Goal: Task Accomplishment & Management: Complete application form

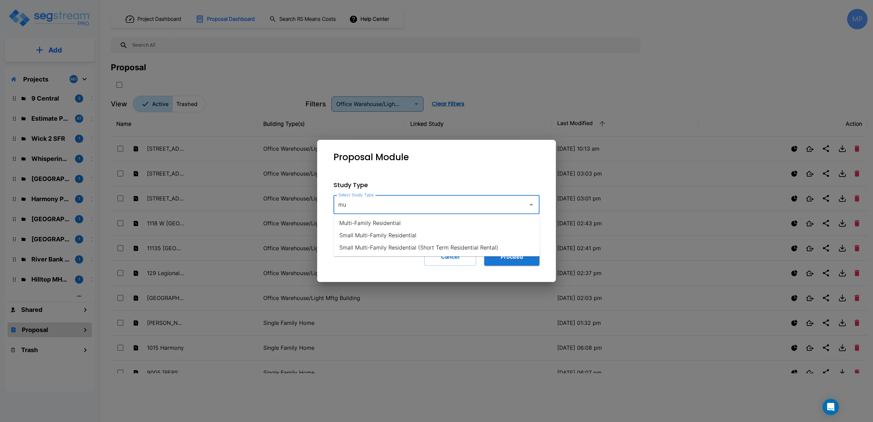
click at [384, 235] on li "Small Multi-Family Residential" at bounding box center [437, 235] width 206 height 12
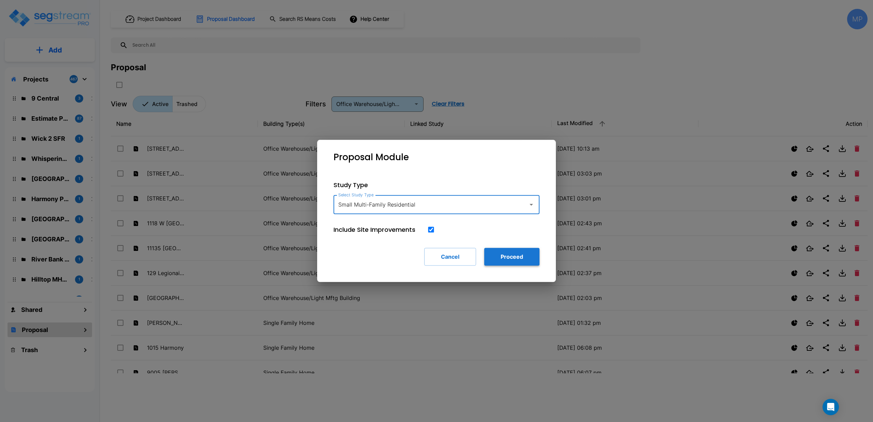
type input "Small Multi-Family Residential"
click at [504, 257] on button "Proceed" at bounding box center [511, 257] width 55 height 18
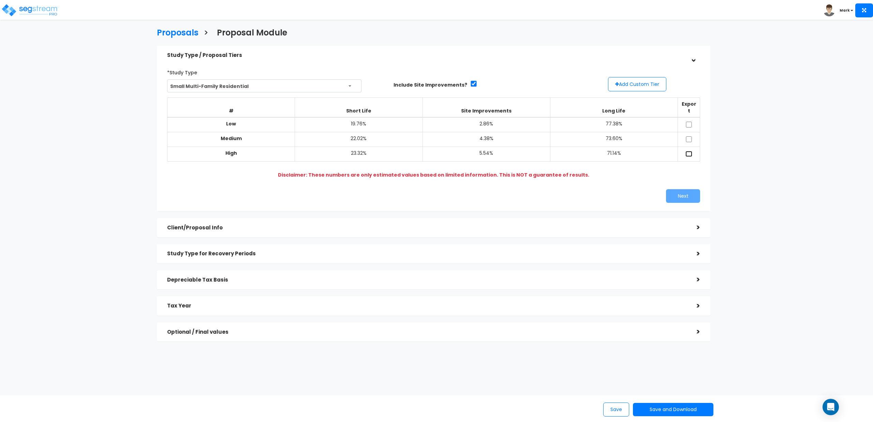
click at [690, 151] on input "checkbox" at bounding box center [689, 154] width 7 height 6
checkbox input "true"
click at [679, 192] on button "Next" at bounding box center [683, 196] width 34 height 14
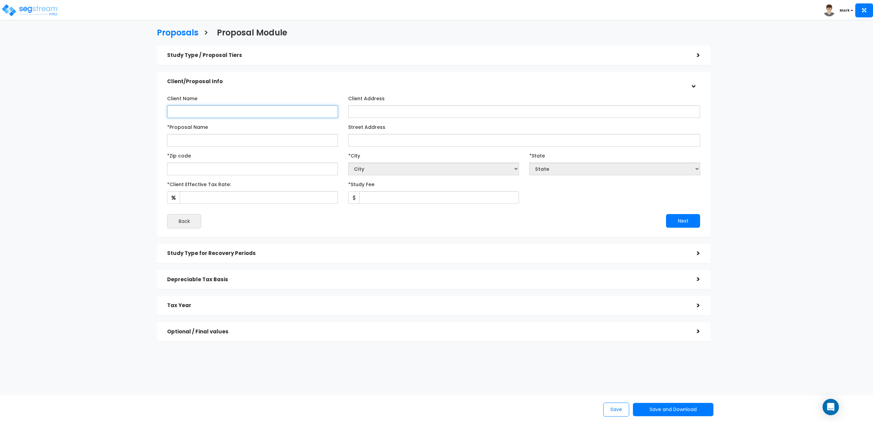
click at [208, 108] on input "Client Name" at bounding box center [252, 111] width 171 height 13
type input "Patel"
drag, startPoint x: 209, startPoint y: 139, endPoint x: 152, endPoint y: 146, distance: 57.8
click at [152, 146] on div "Study Type / Proposal Tiers > *Study Type Small Multi-Family Residential Assist…" at bounding box center [434, 196] width 564 height 309
type input "701 3rd SW"
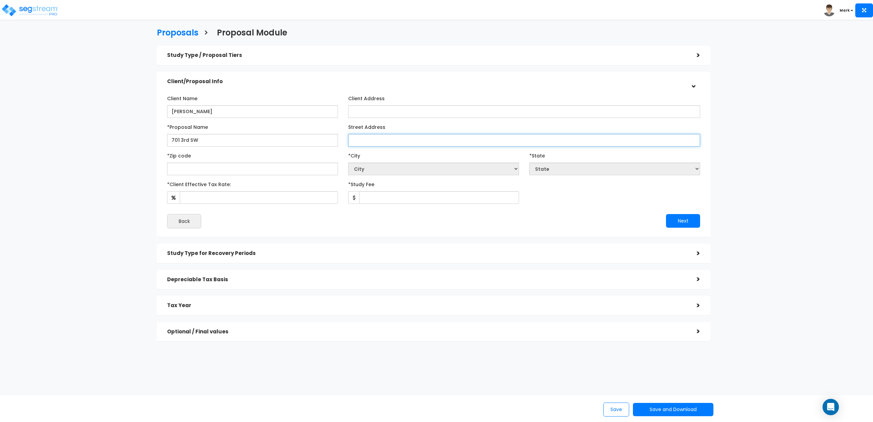
click at [369, 138] on input "Street Address" at bounding box center [524, 140] width 352 height 13
paste input "701 3rd SW"
type input "701 3rd SW"
click at [248, 169] on input "text" at bounding box center [252, 169] width 171 height 13
type input "24"
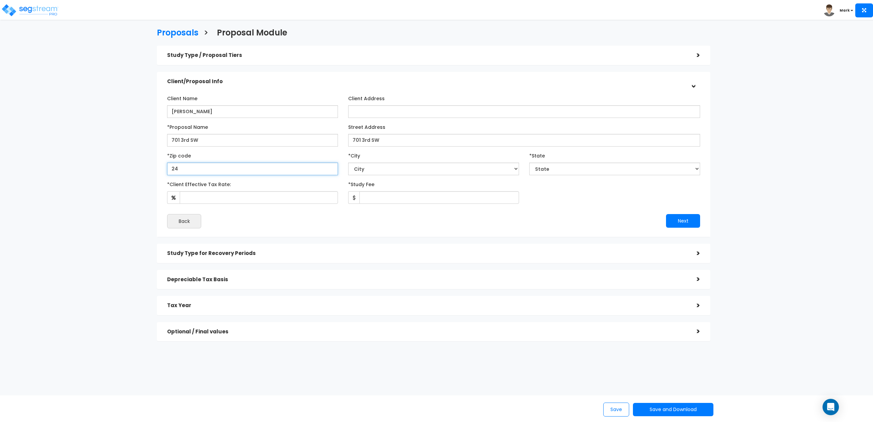
select select "VA"
type input "24016"
select select "Roanoke"
click at [284, 200] on input "*Client Effective Tax Rate:" at bounding box center [259, 197] width 158 height 13
type input "30"
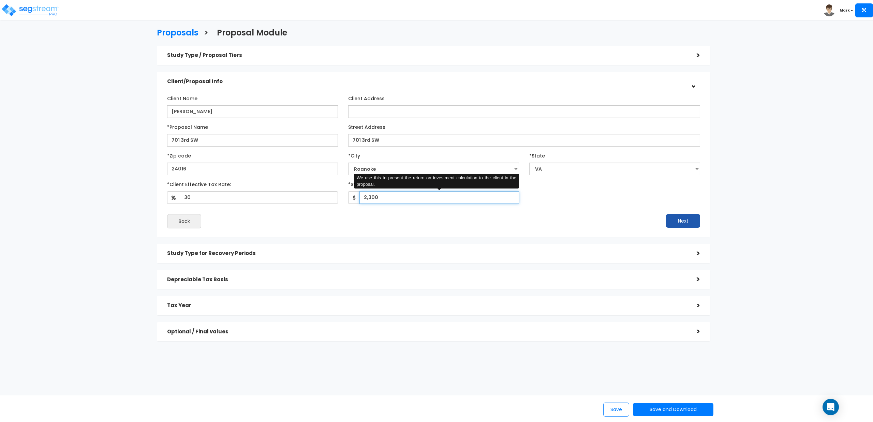
type input "2,300"
click at [680, 220] on button "Next" at bounding box center [683, 221] width 34 height 14
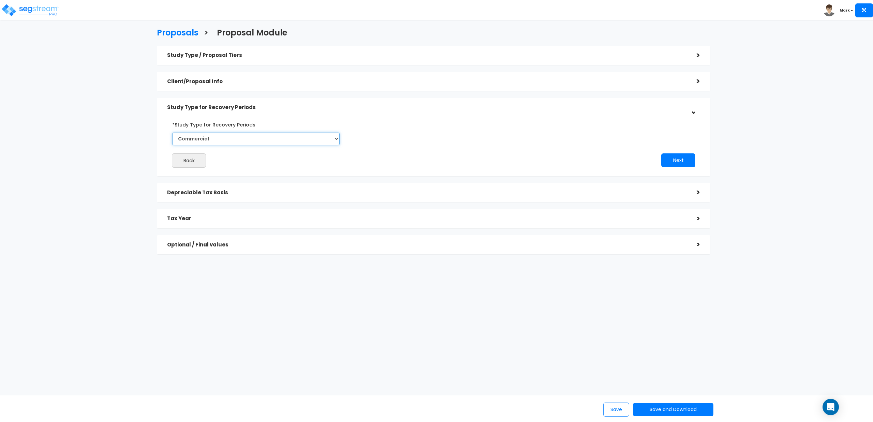
click at [265, 138] on select "Commercial Residential" at bounding box center [256, 139] width 168 height 13
select select "Residential"
click at [172, 133] on select "Commercial Residential" at bounding box center [256, 139] width 168 height 13
click at [675, 160] on button "Next" at bounding box center [679, 161] width 34 height 14
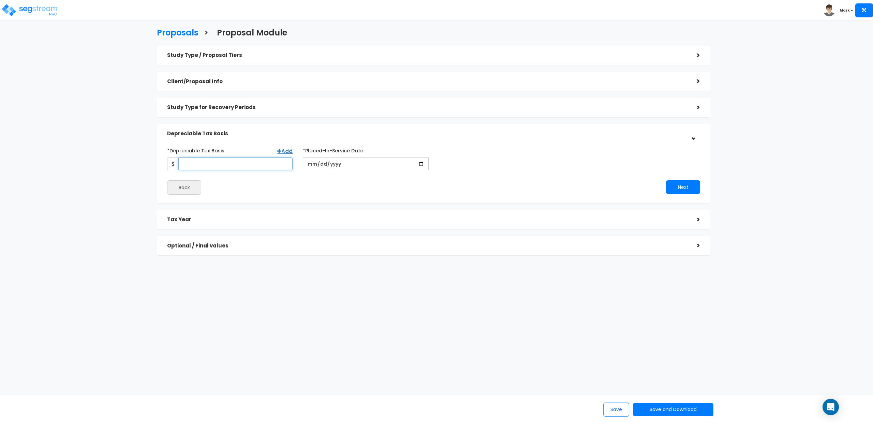
click at [236, 161] on input "*Depreciable Tax Basis" at bounding box center [235, 164] width 114 height 13
type input "918,000"
type input "2024-08-02"
click at [683, 187] on button "Next" at bounding box center [683, 187] width 34 height 14
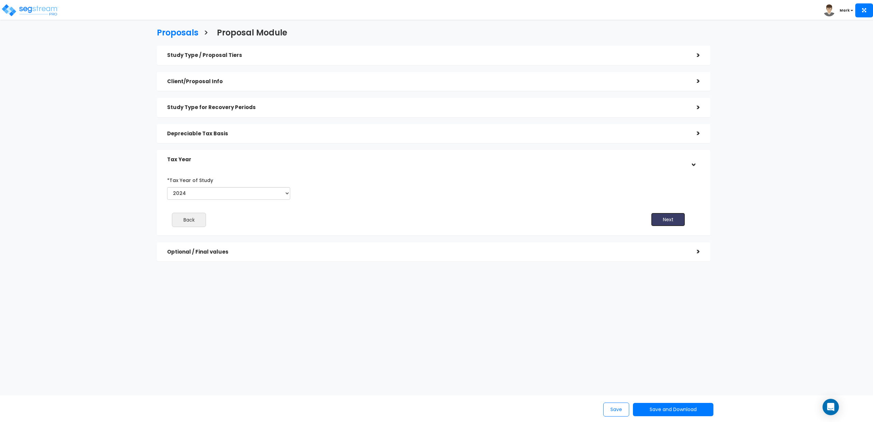
click at [675, 219] on button "Next" at bounding box center [668, 220] width 34 height 14
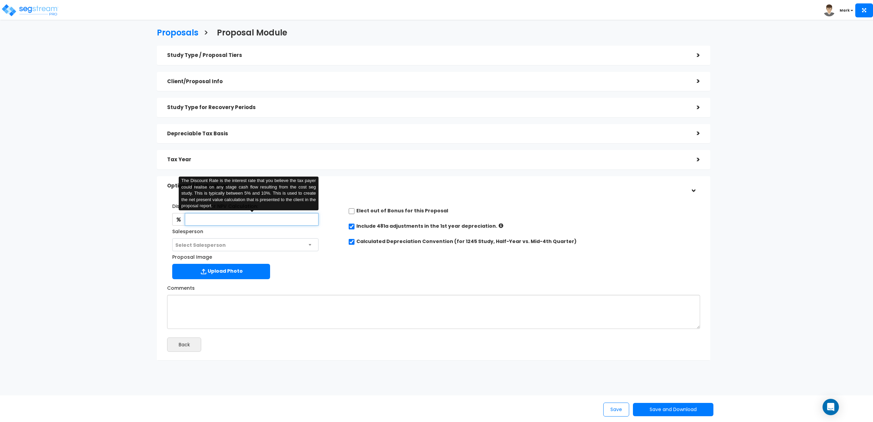
click at [269, 223] on input "text" at bounding box center [252, 219] width 134 height 13
type input "4.5"
click at [353, 272] on div "Discount Rate for NPV Calculation: 4.5 The Discount Rate is the interest rate t…" at bounding box center [433, 239] width 543 height 85
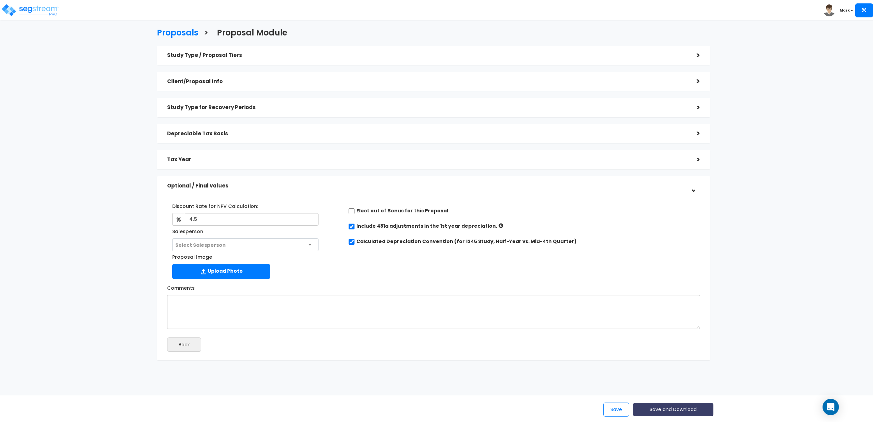
click at [665, 408] on button "Save and Download" at bounding box center [673, 409] width 81 height 13
click at [680, 358] on link "Standard Proposal" at bounding box center [690, 359] width 107 height 16
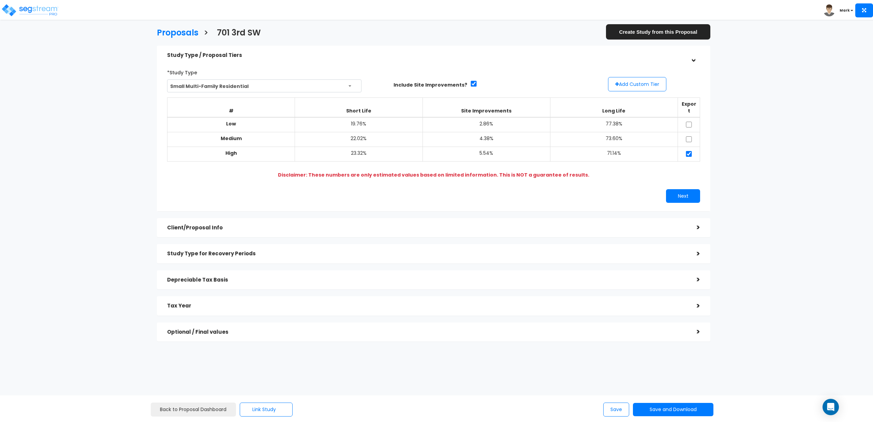
drag, startPoint x: 804, startPoint y: 233, endPoint x: 792, endPoint y: 223, distance: 15.5
click at [804, 233] on div "Proposals > 701 3rd SW Create Study from this Proposal Study Type / Proposal Ti…" at bounding box center [436, 230] width 873 height 400
click at [196, 225] on h5 "Client/Proposal Info" at bounding box center [427, 228] width 520 height 6
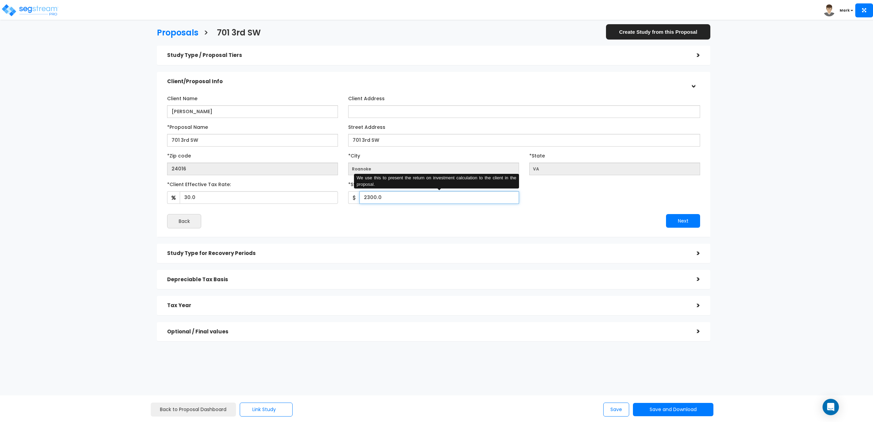
click at [369, 198] on input "2300.0" at bounding box center [440, 197] width 160 height 13
type input "2,420"
click at [439, 220] on div "Next" at bounding box center [570, 221] width 272 height 14
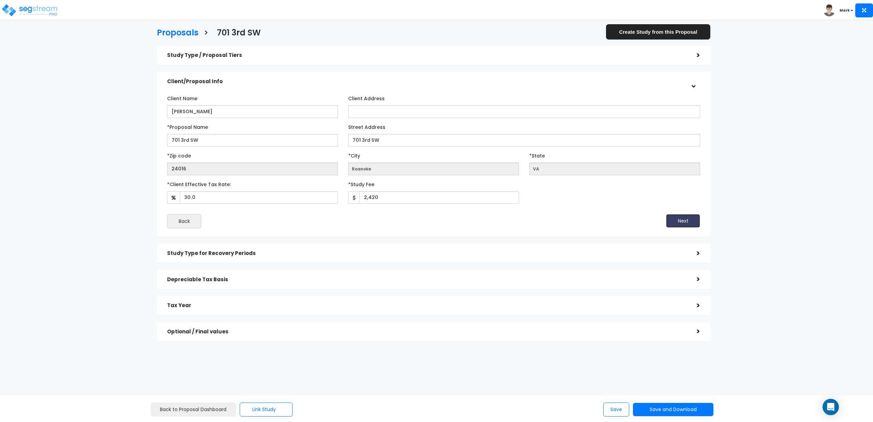
click at [683, 222] on button "Next" at bounding box center [683, 221] width 34 height 14
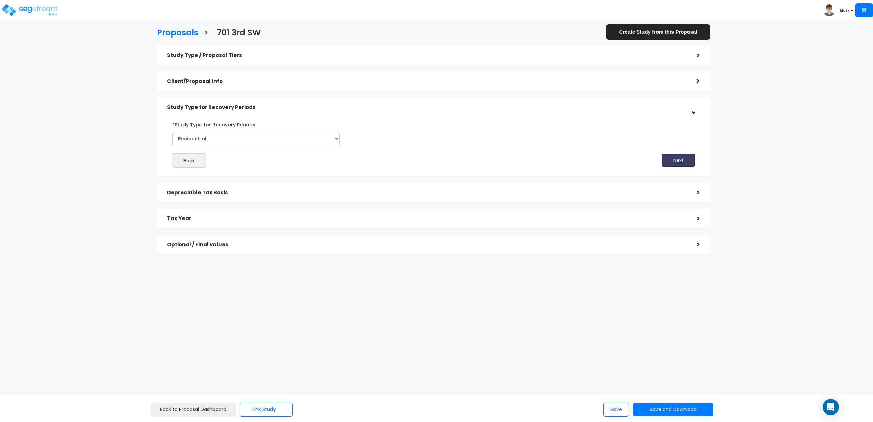
click at [679, 161] on button "Next" at bounding box center [679, 161] width 34 height 14
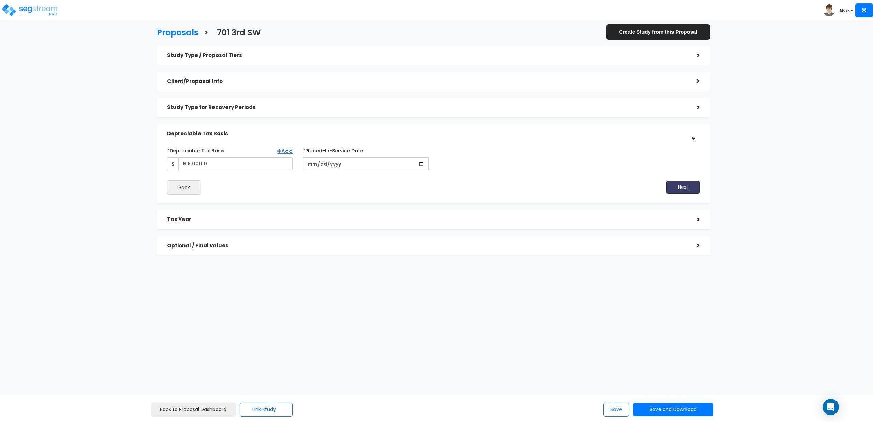
click at [678, 184] on button "Next" at bounding box center [683, 187] width 34 height 14
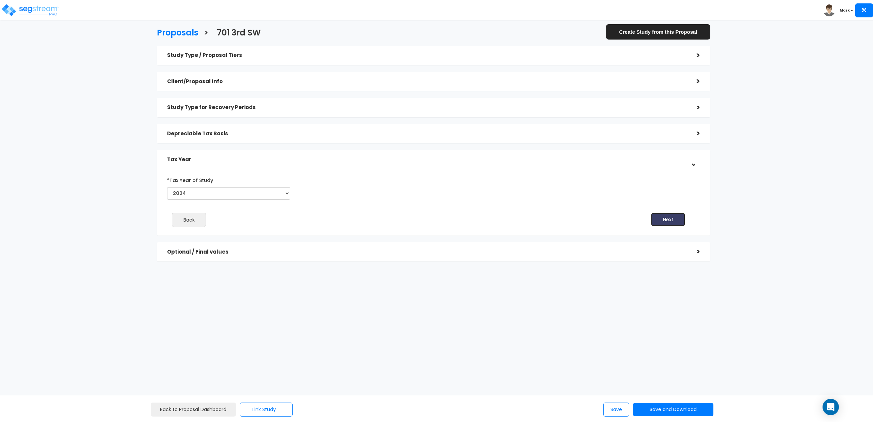
click at [670, 217] on button "Next" at bounding box center [668, 220] width 34 height 14
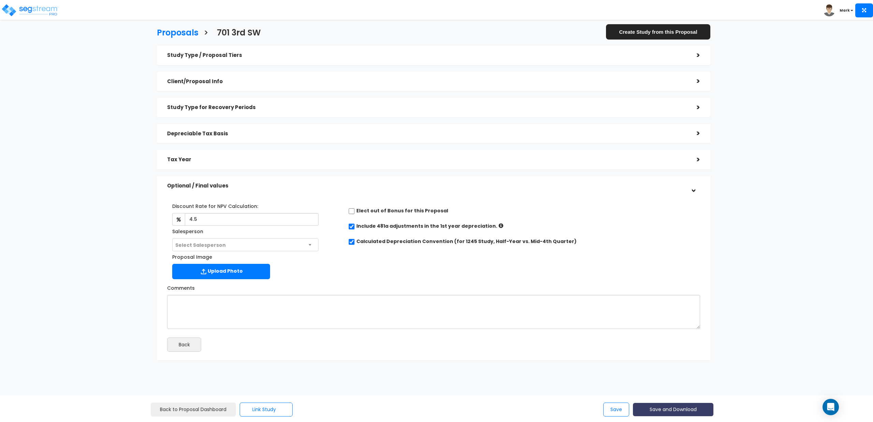
click at [655, 412] on button "Save and Download" at bounding box center [673, 409] width 81 height 13
click at [676, 356] on link "Standard Proposal" at bounding box center [690, 359] width 107 height 16
click at [617, 409] on button "Save" at bounding box center [617, 410] width 26 height 14
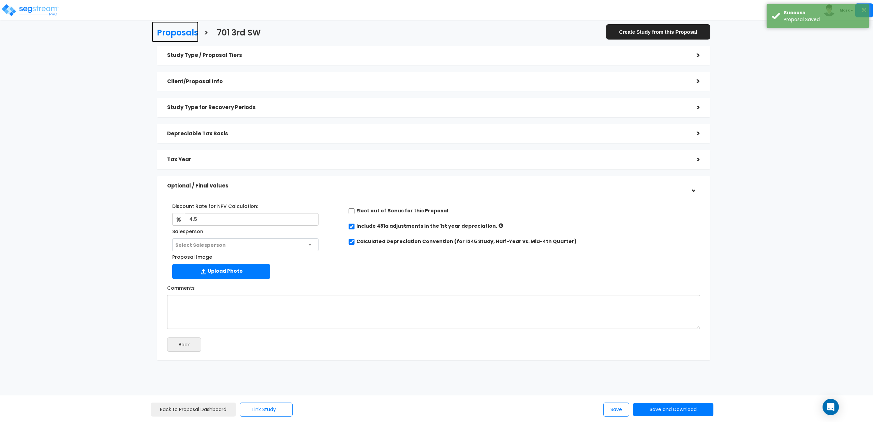
click at [184, 33] on h3 "Proposals" at bounding box center [178, 33] width 42 height 11
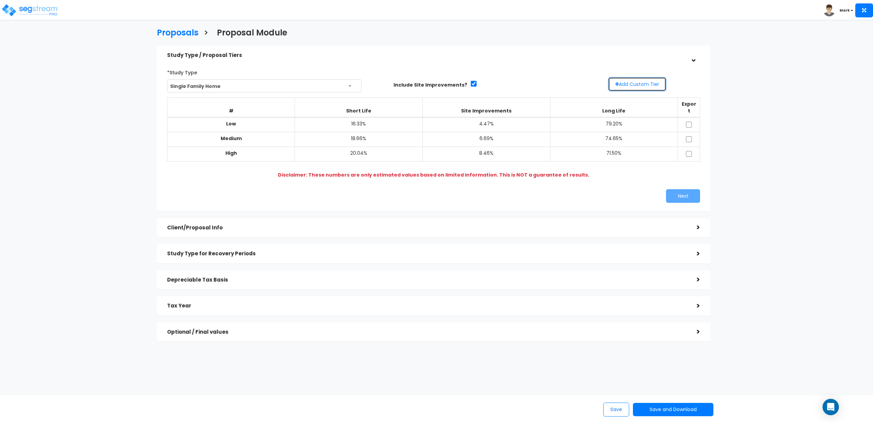
click at [631, 82] on button "Add Custom Tier" at bounding box center [637, 84] width 58 height 14
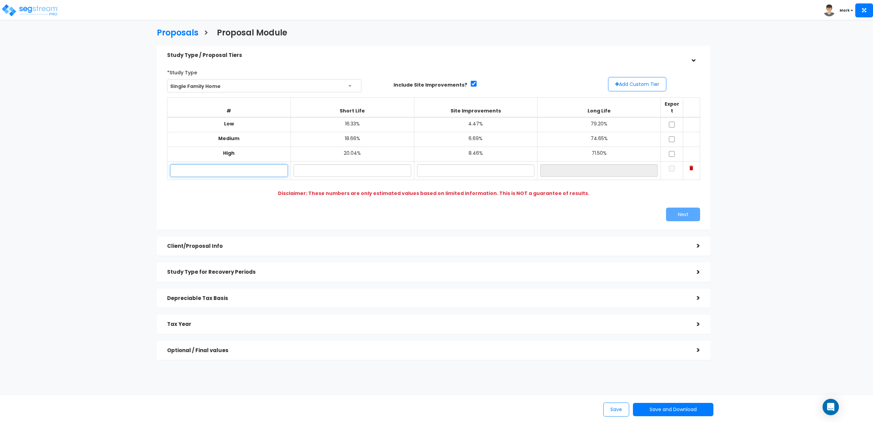
click at [241, 164] on input "text" at bounding box center [229, 170] width 118 height 13
type input "Possible"
click at [349, 87] on span "Single Family Home" at bounding box center [265, 86] width 194 height 13
type input "town"
select select "144"
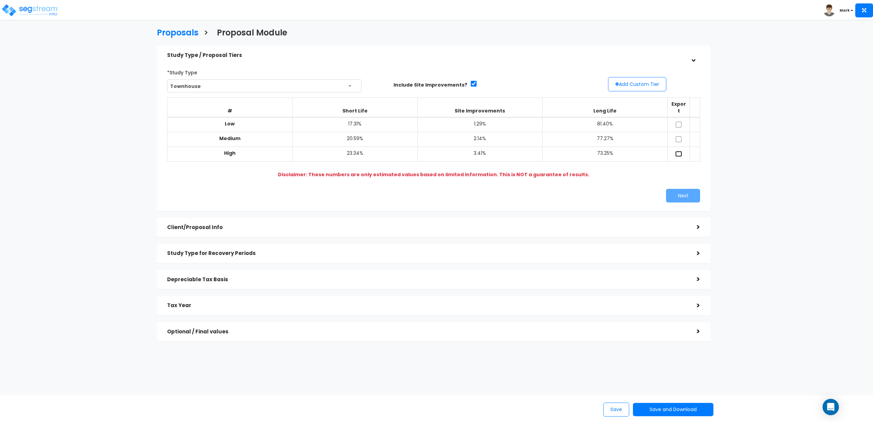
click at [679, 151] on input "checkbox" at bounding box center [679, 154] width 7 height 6
checkbox input "true"
click at [684, 190] on button "Next" at bounding box center [683, 196] width 34 height 14
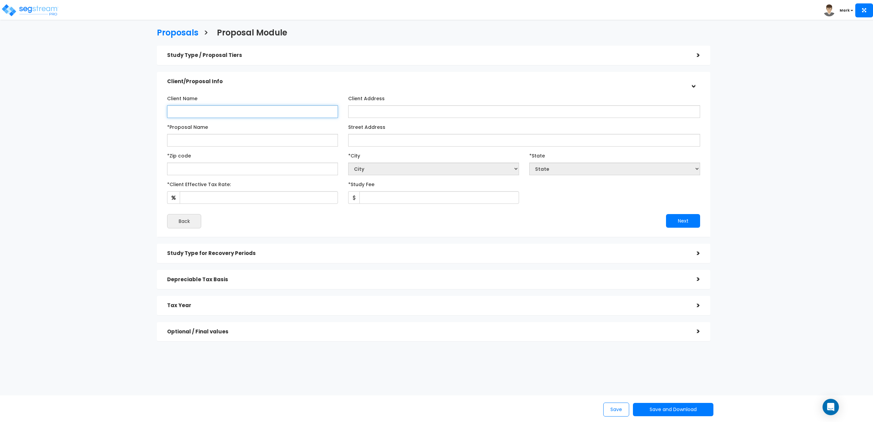
click at [216, 113] on input "Client Name" at bounding box center [252, 111] width 171 height 13
type input "Amin"
drag, startPoint x: 227, startPoint y: 143, endPoint x: 152, endPoint y: 133, distance: 75.0
click at [152, 133] on div "Study Type / Proposal Tiers > *Study Type Single Family Home Assisted/Senior Li…" at bounding box center [434, 196] width 564 height 309
type input "7810 Loblolly Way"
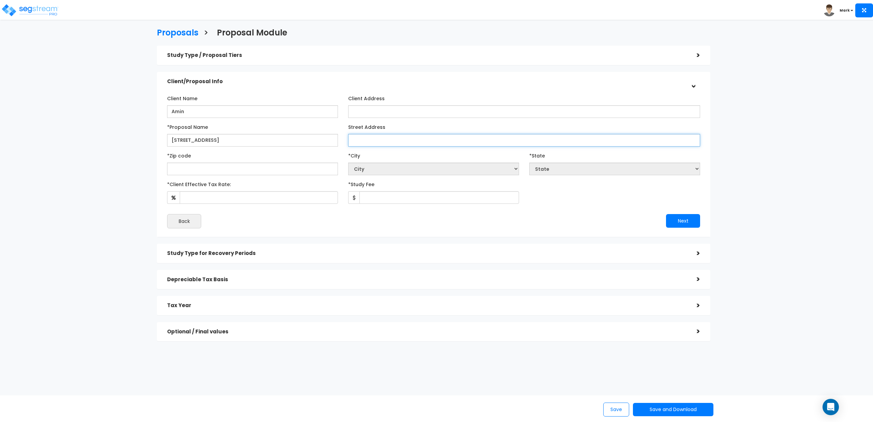
click at [376, 138] on input "Street Address" at bounding box center [524, 140] width 352 height 13
paste input "7810 Loblolly Way"
type input "7810 Loblolly Way"
click at [232, 168] on input "text" at bounding box center [252, 169] width 171 height 13
type input "2"
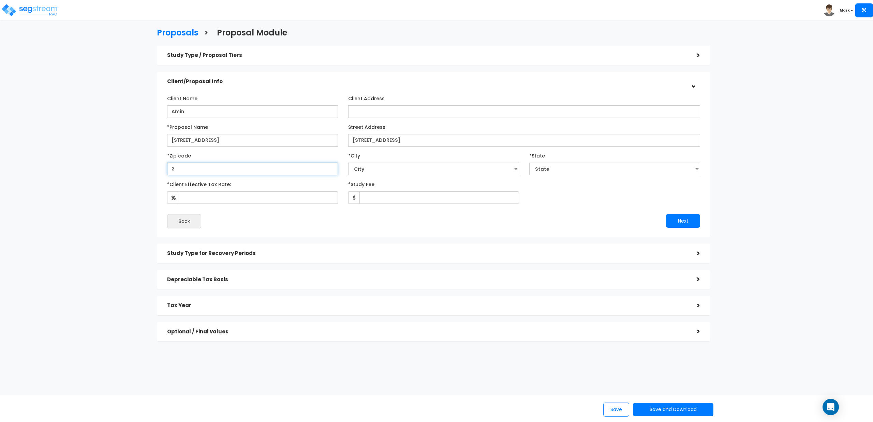
select select "DC"
type input "21"
select select "MD"
type input "21076"
click at [268, 200] on input "*Client Effective Tax Rate:" at bounding box center [259, 197] width 158 height 13
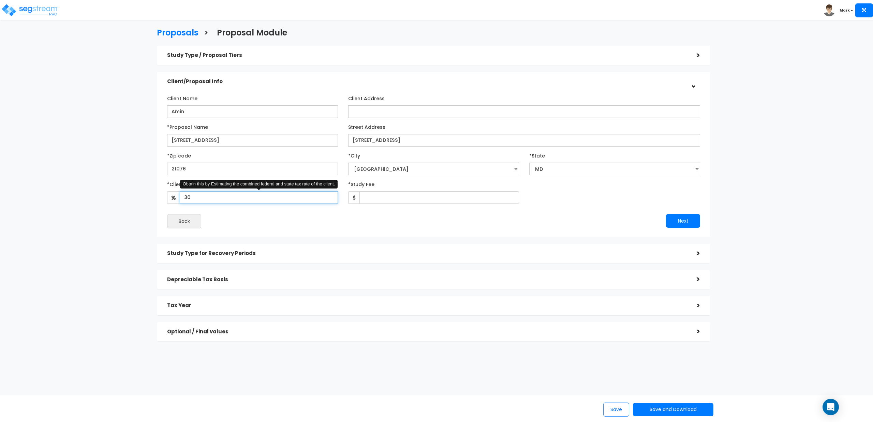
type input "30"
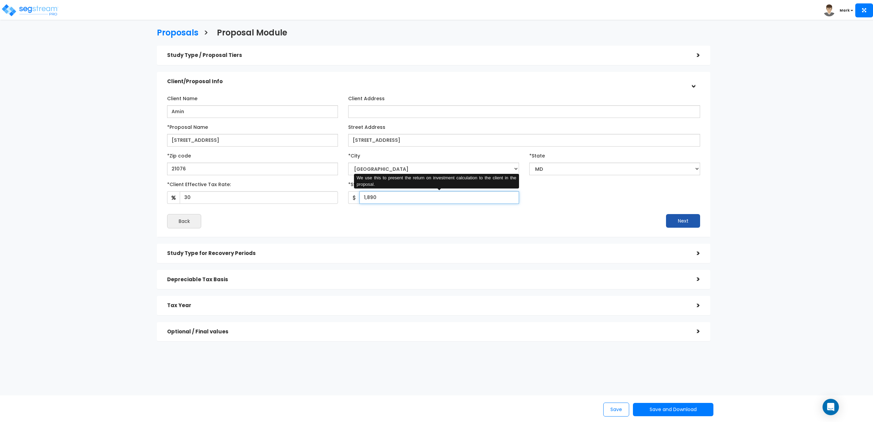
type input "1,890"
click at [685, 220] on button "Next" at bounding box center [683, 221] width 34 height 14
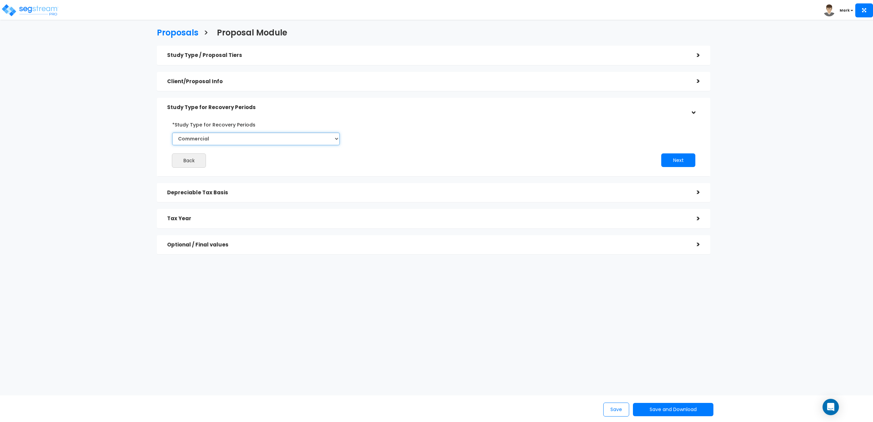
click at [241, 139] on select "Commercial Residential" at bounding box center [256, 139] width 168 height 13
select select "Residential"
click at [172, 133] on select "Commercial Residential" at bounding box center [256, 139] width 168 height 13
click at [677, 162] on button "Next" at bounding box center [679, 161] width 34 height 14
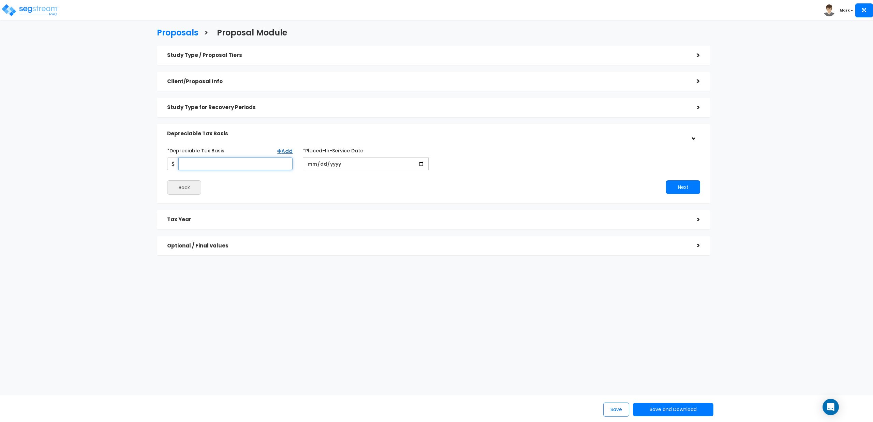
click at [243, 166] on input "*Depreciable Tax Basis" at bounding box center [235, 164] width 114 height 13
type input "428,000"
type input "2024-12-30"
click at [681, 189] on button "Next" at bounding box center [683, 187] width 34 height 14
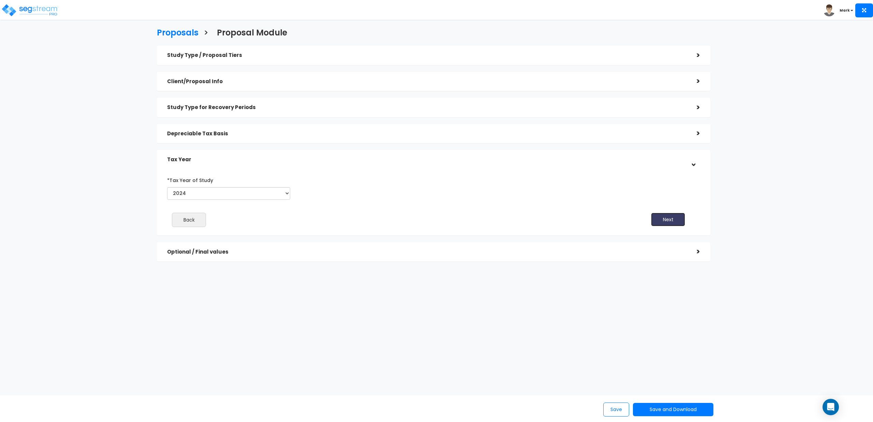
click at [666, 219] on button "Next" at bounding box center [668, 220] width 34 height 14
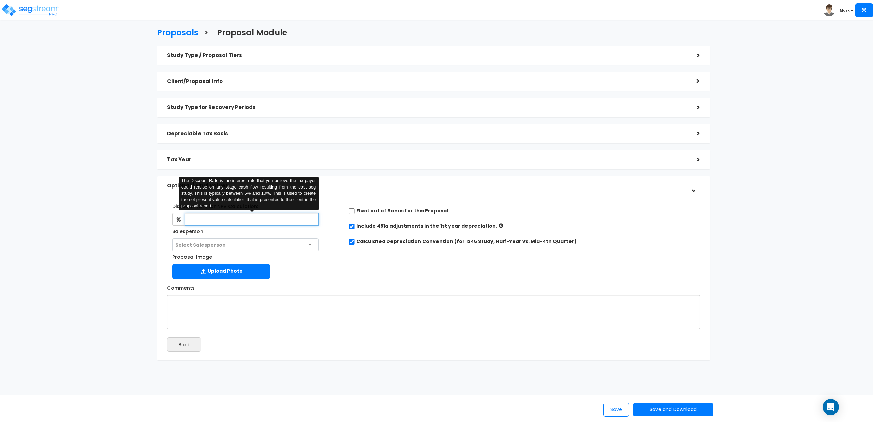
click at [224, 223] on input "text" at bounding box center [252, 219] width 134 height 13
type input "4.5"
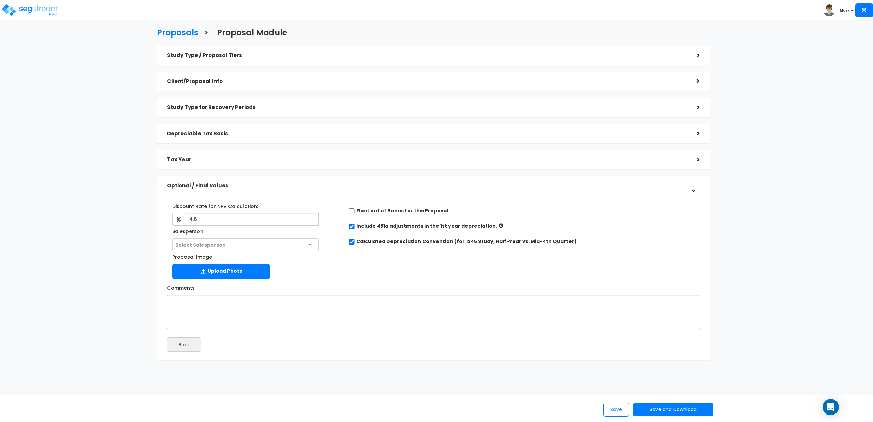
click at [320, 266] on div "Upload Photo" at bounding box center [252, 272] width 161 height 17
click at [662, 408] on button "Save and Download" at bounding box center [673, 409] width 81 height 13
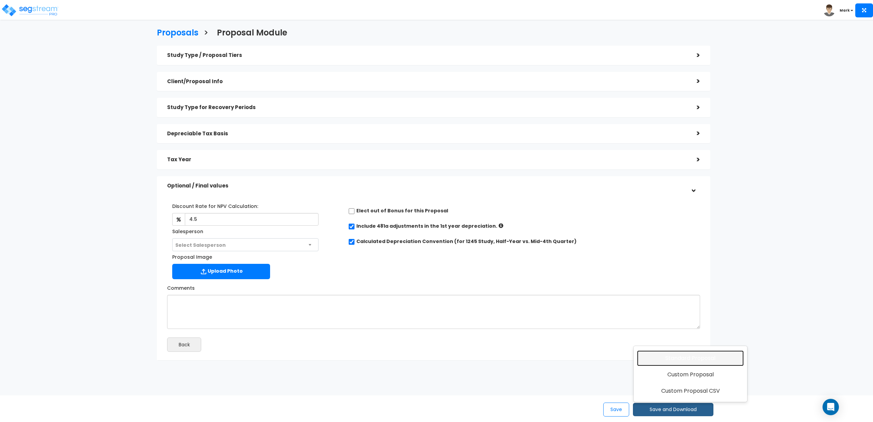
click at [678, 360] on link "Standard Proposal" at bounding box center [690, 359] width 107 height 16
